Goal: Information Seeking & Learning: Learn about a topic

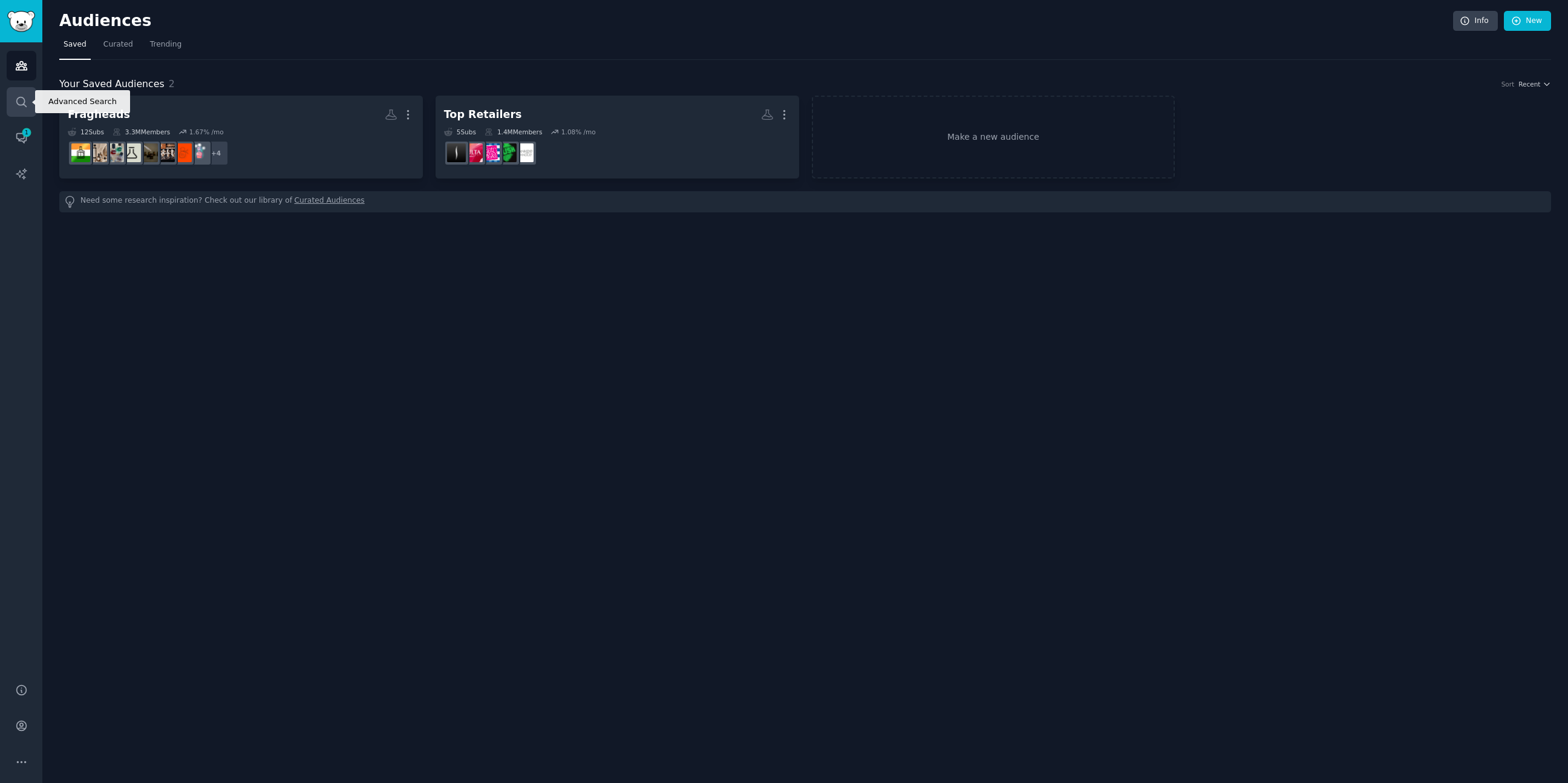
click at [19, 102] on icon "Sidebar" at bounding box center [22, 102] width 13 height 13
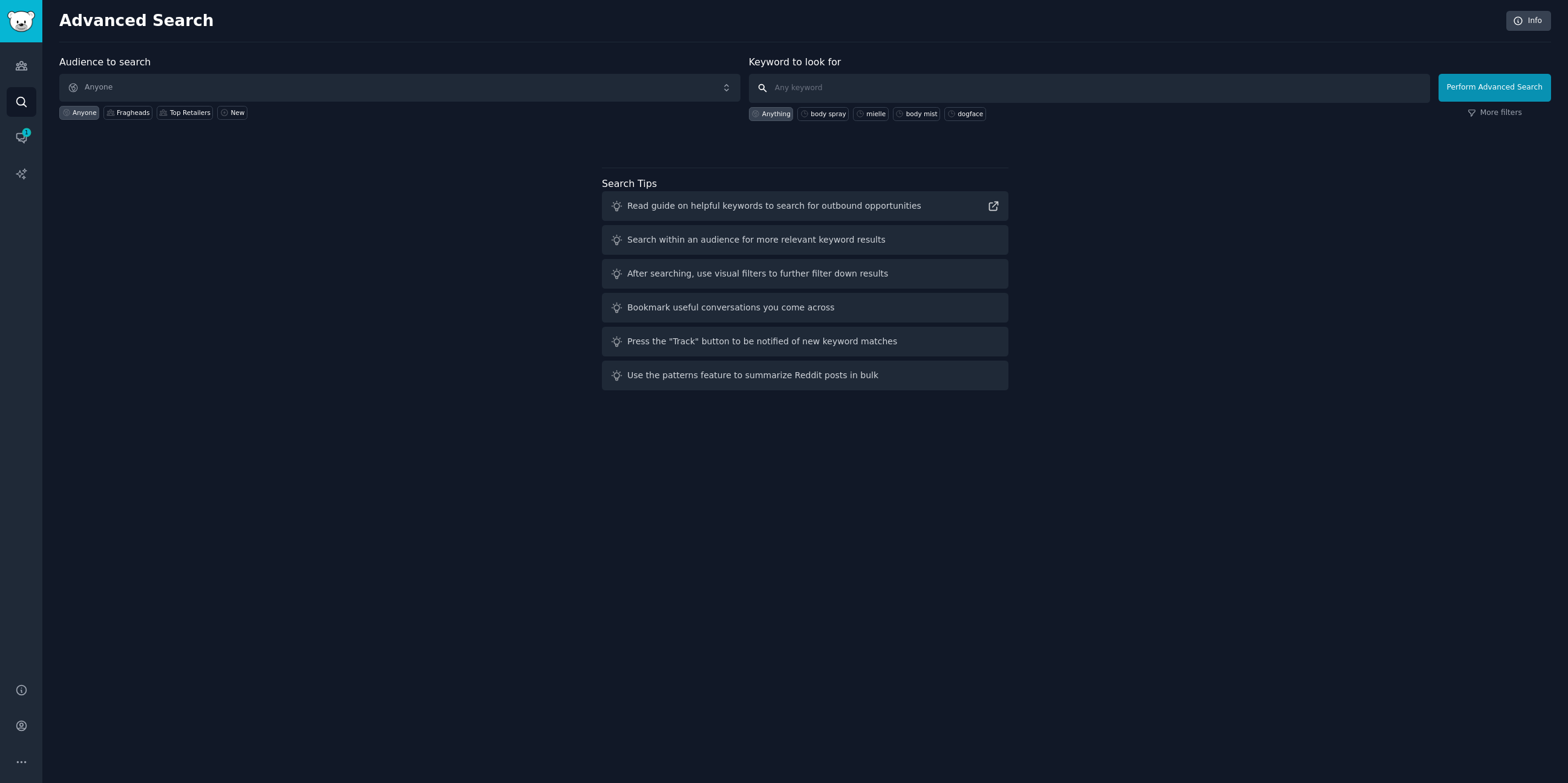
click at [865, 91] on input "text" at bounding box center [1089, 88] width 681 height 29
type input "deoderant"
click at [1520, 83] on button "Perform Advanced Search" at bounding box center [1495, 87] width 113 height 27
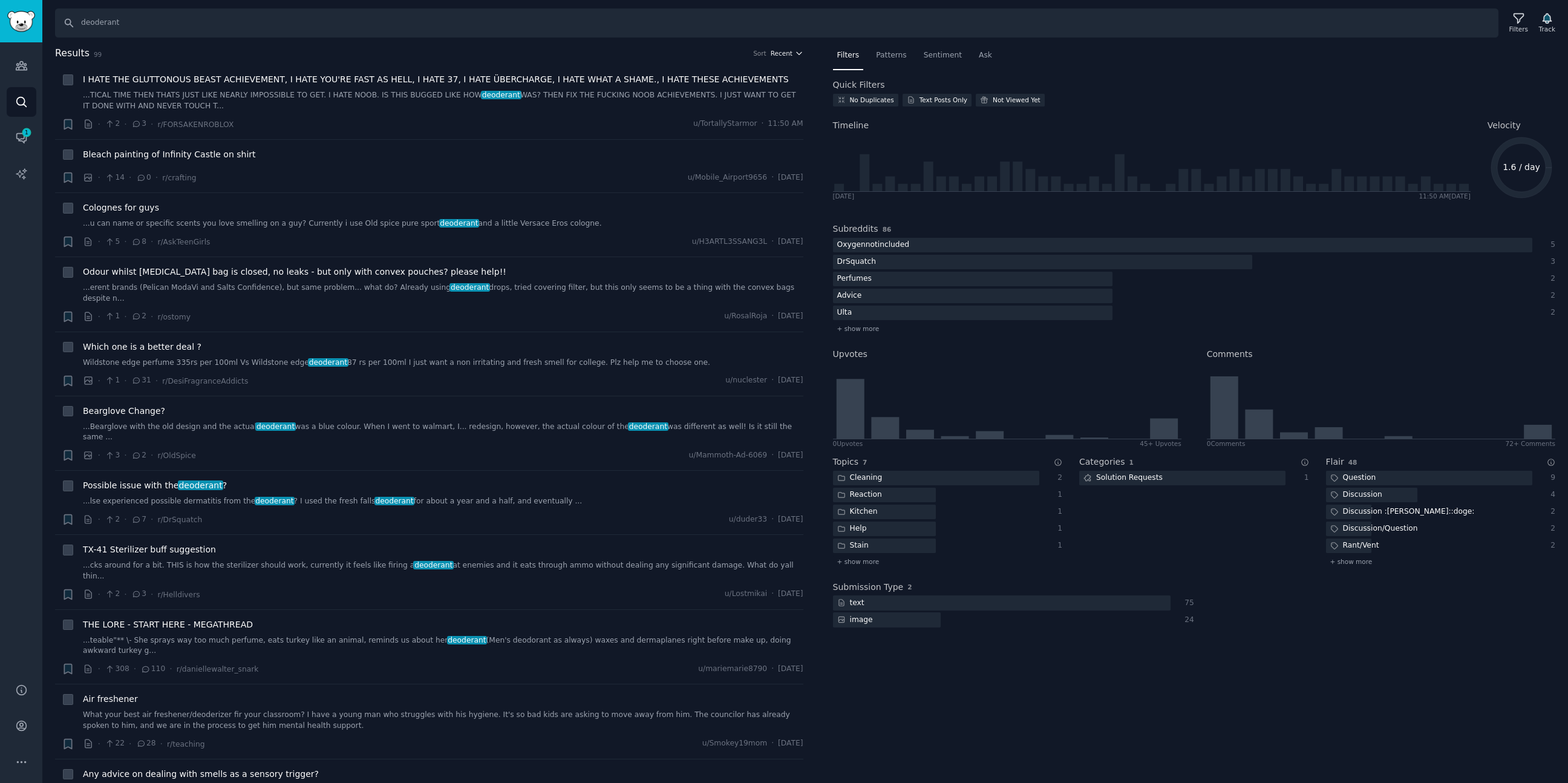
click at [778, 54] on span "Recent" at bounding box center [781, 54] width 22 height 9
click at [753, 98] on div "Upvotes" at bounding box center [743, 97] width 113 height 21
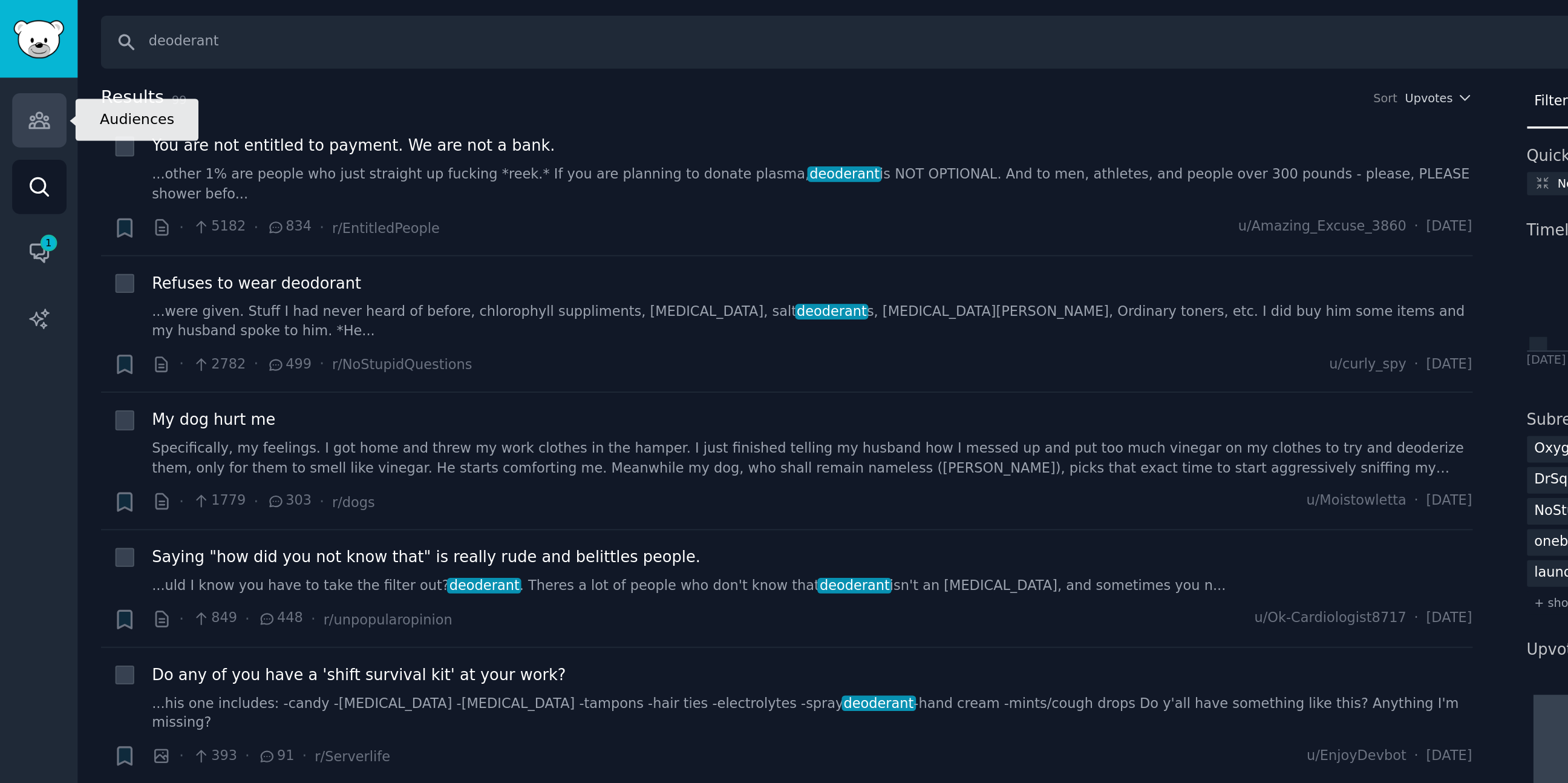
click at [20, 64] on icon "Sidebar" at bounding box center [21, 66] width 11 height 9
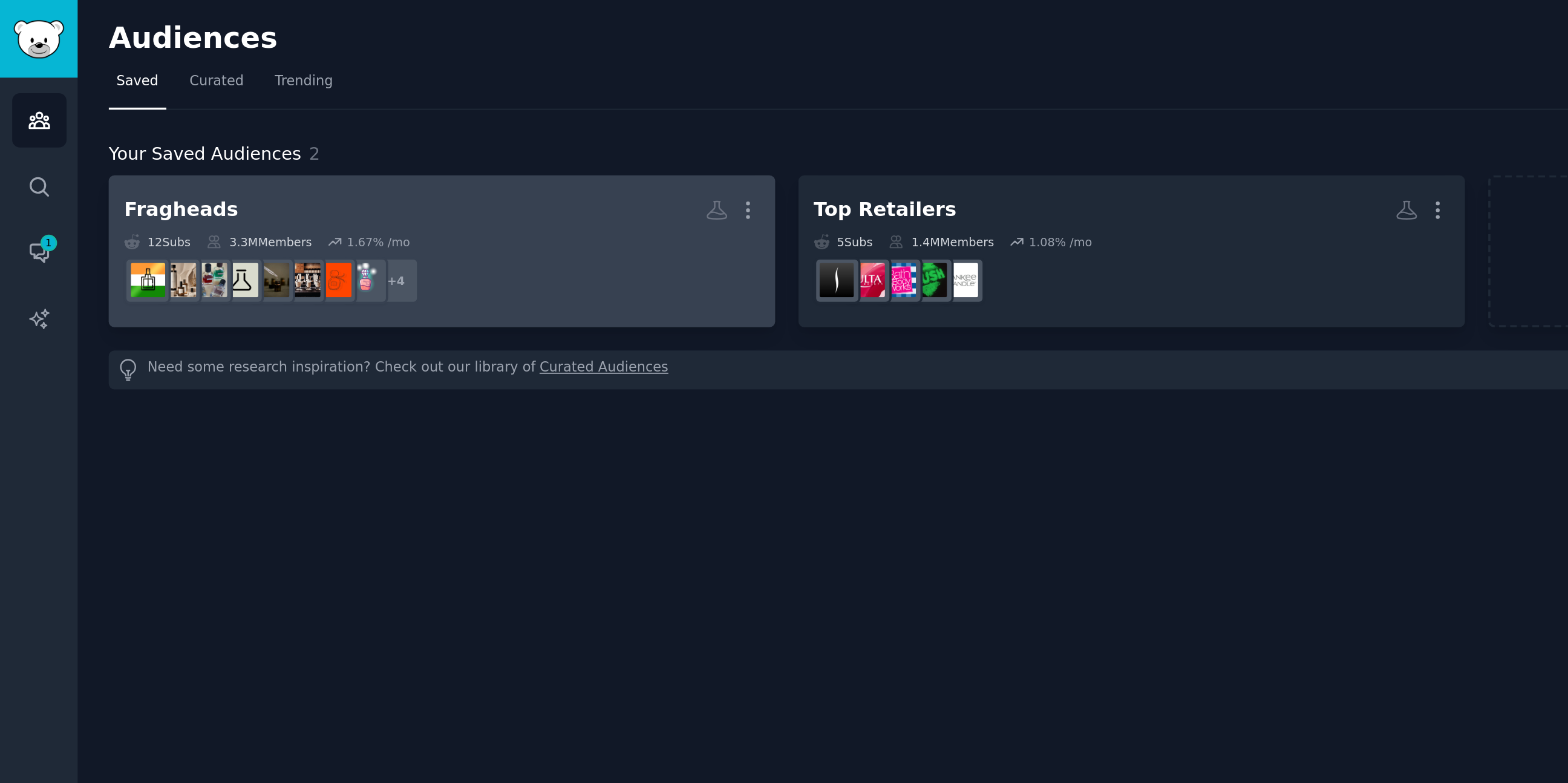
click at [217, 124] on div "Fragheads More 12 Sub s 3.3M Members 1.67 % /mo + 4" at bounding box center [241, 137] width 346 height 66
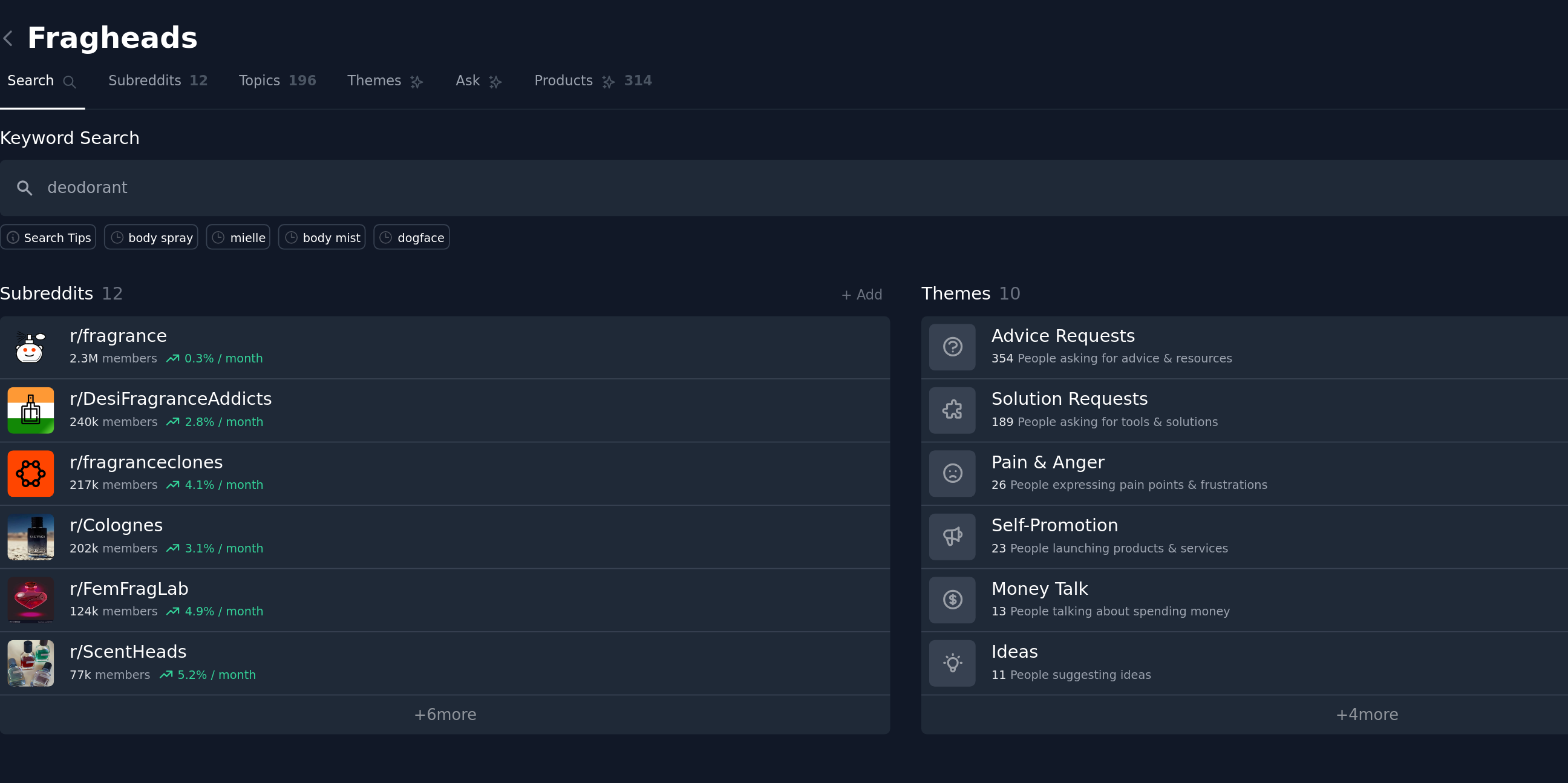
type input "deodorant"
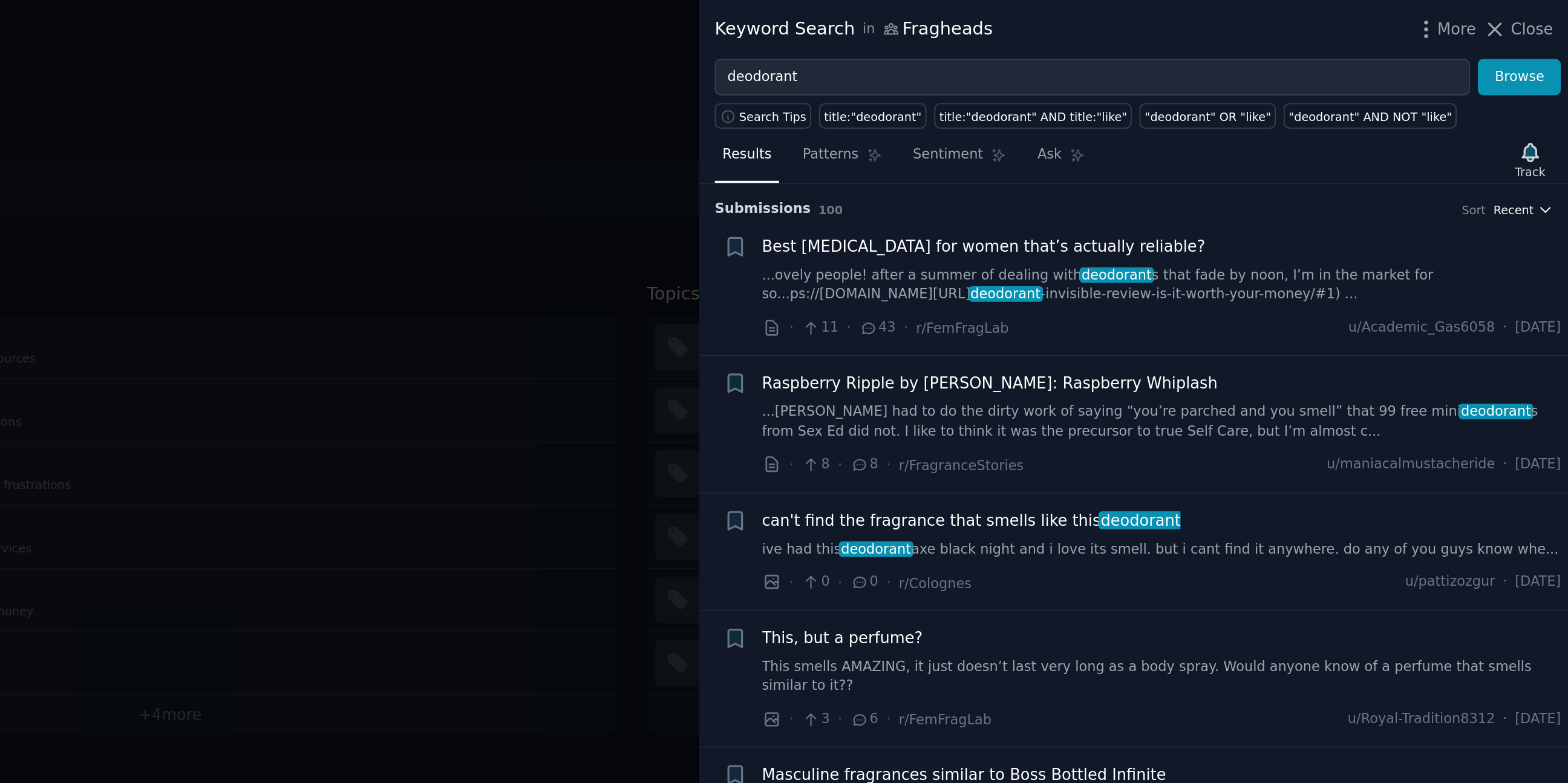
click at [1534, 112] on span "Recent" at bounding box center [1538, 114] width 22 height 9
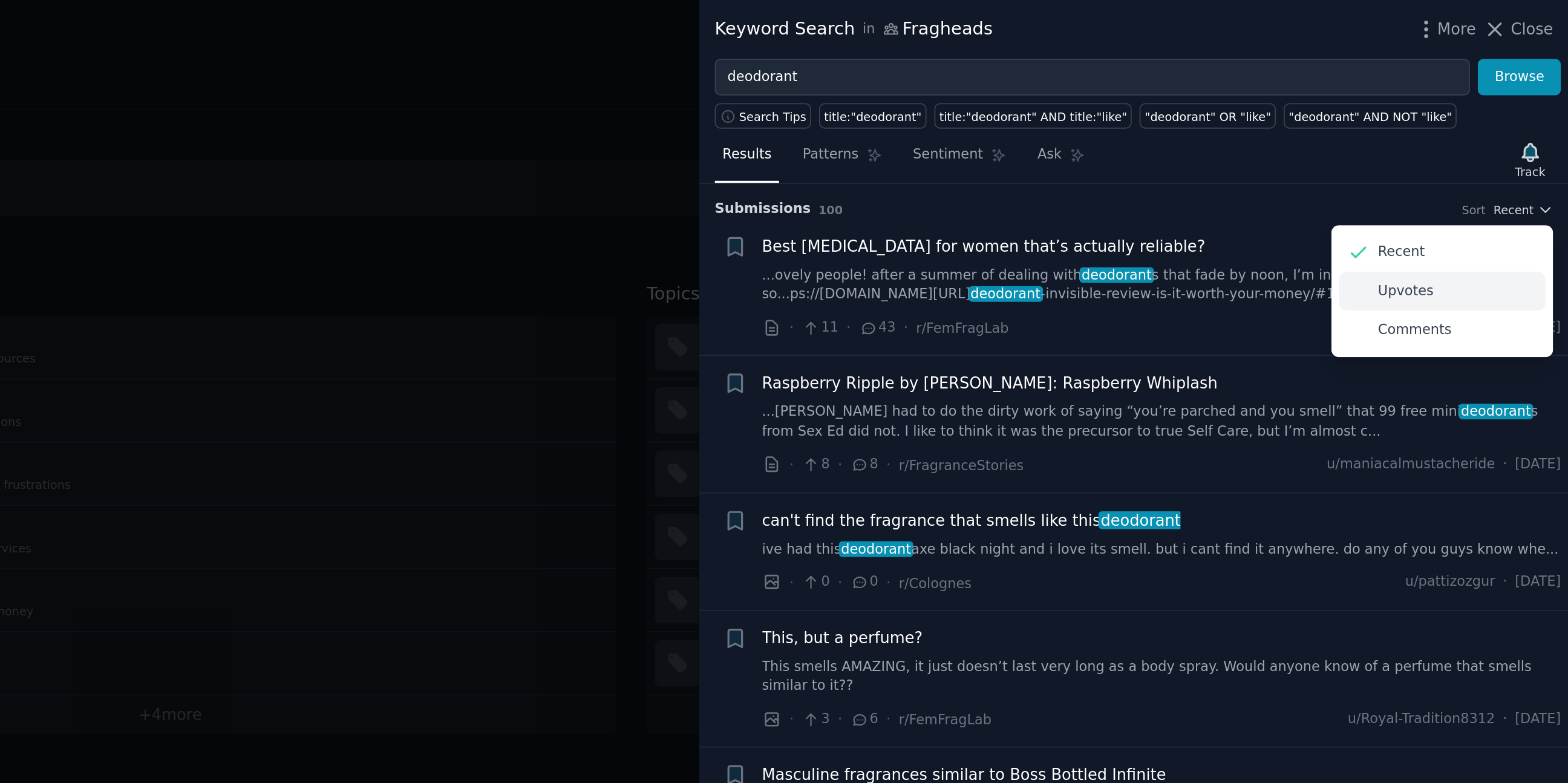
click at [1485, 161] on p "Upvotes" at bounding box center [1479, 159] width 30 height 11
